Goal: Find specific page/section: Find specific page/section

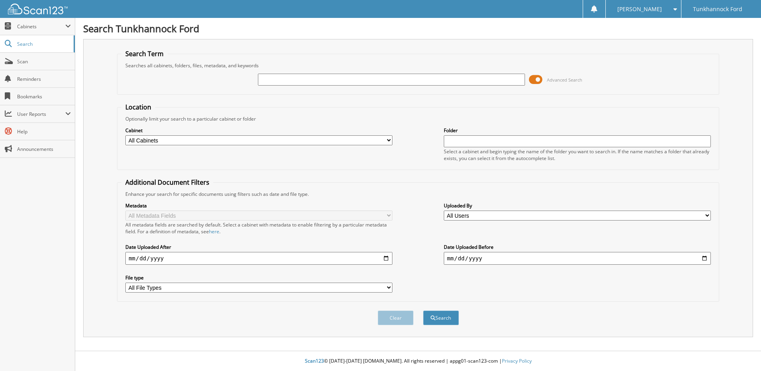
click at [327, 80] on input "text" at bounding box center [391, 80] width 267 height 12
type input "[PERSON_NAME]"
click at [423, 310] on button "Search" at bounding box center [441, 317] width 36 height 15
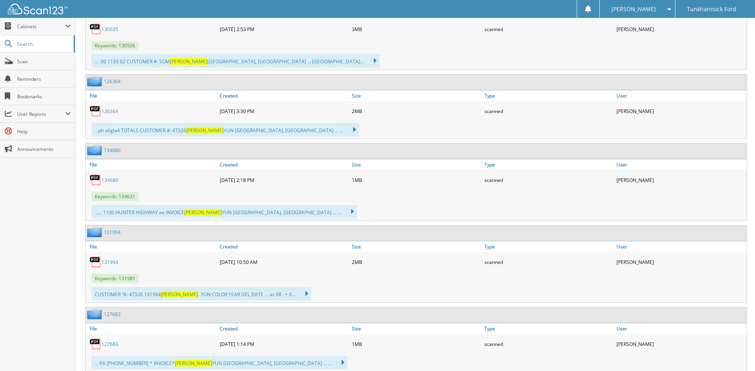
scroll to position [437, 0]
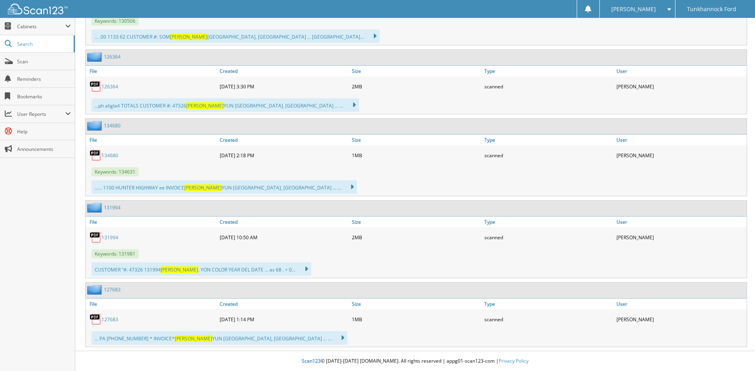
click at [116, 154] on link "134680" at bounding box center [109, 155] width 17 height 7
